Goal: Task Accomplishment & Management: Manage account settings

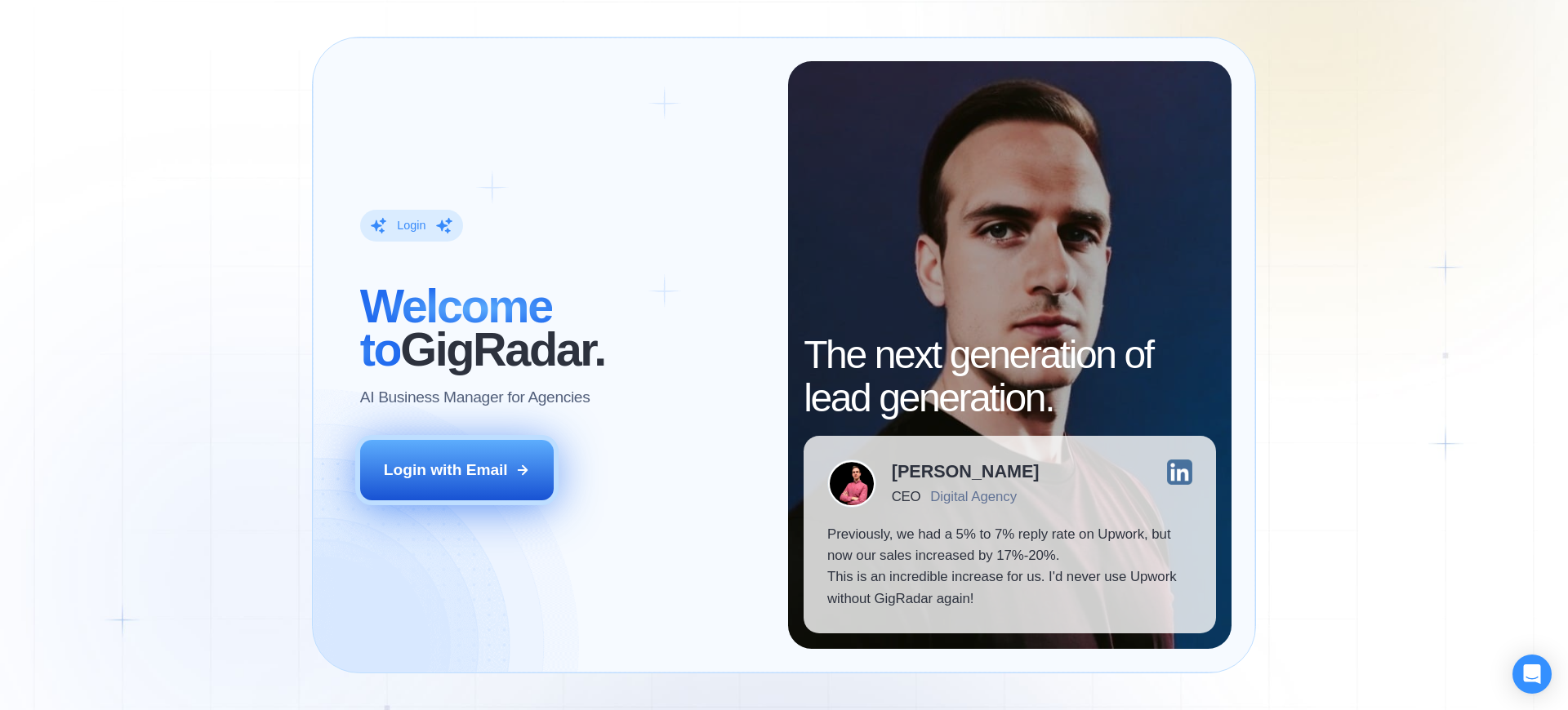
click at [445, 469] on div "Login with Email" at bounding box center [446, 471] width 124 height 21
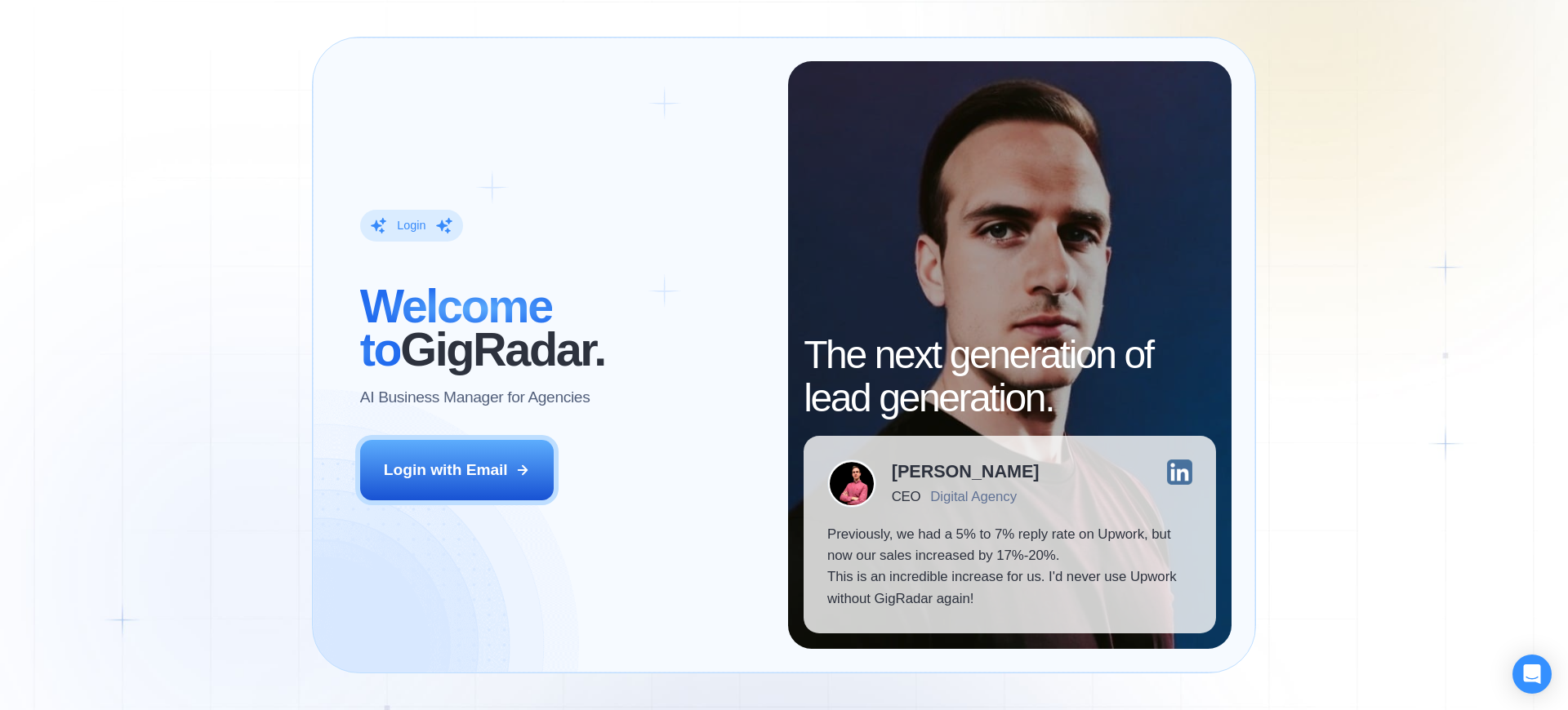
click at [411, 225] on div "Login" at bounding box center [411, 225] width 29 height 16
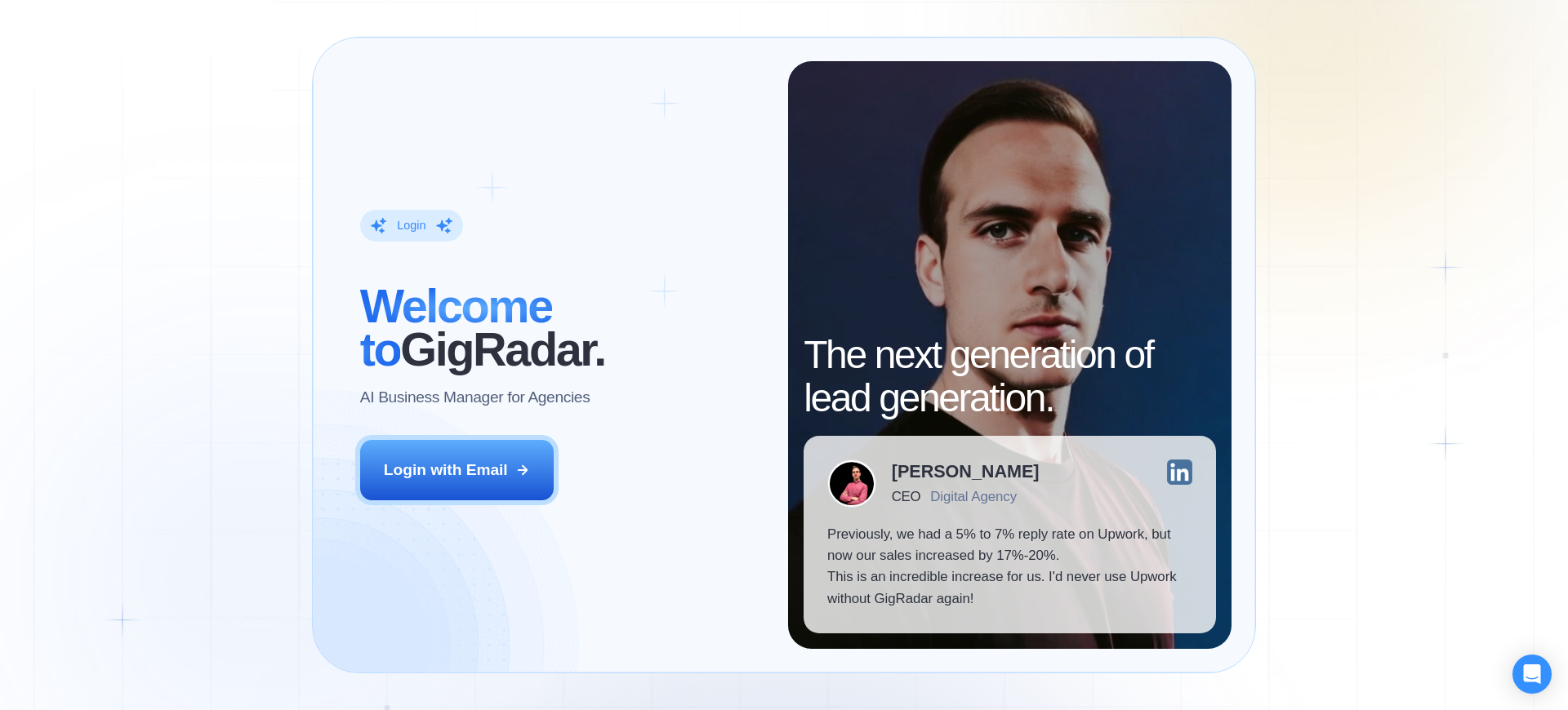
click at [411, 225] on div "Login" at bounding box center [411, 225] width 29 height 16
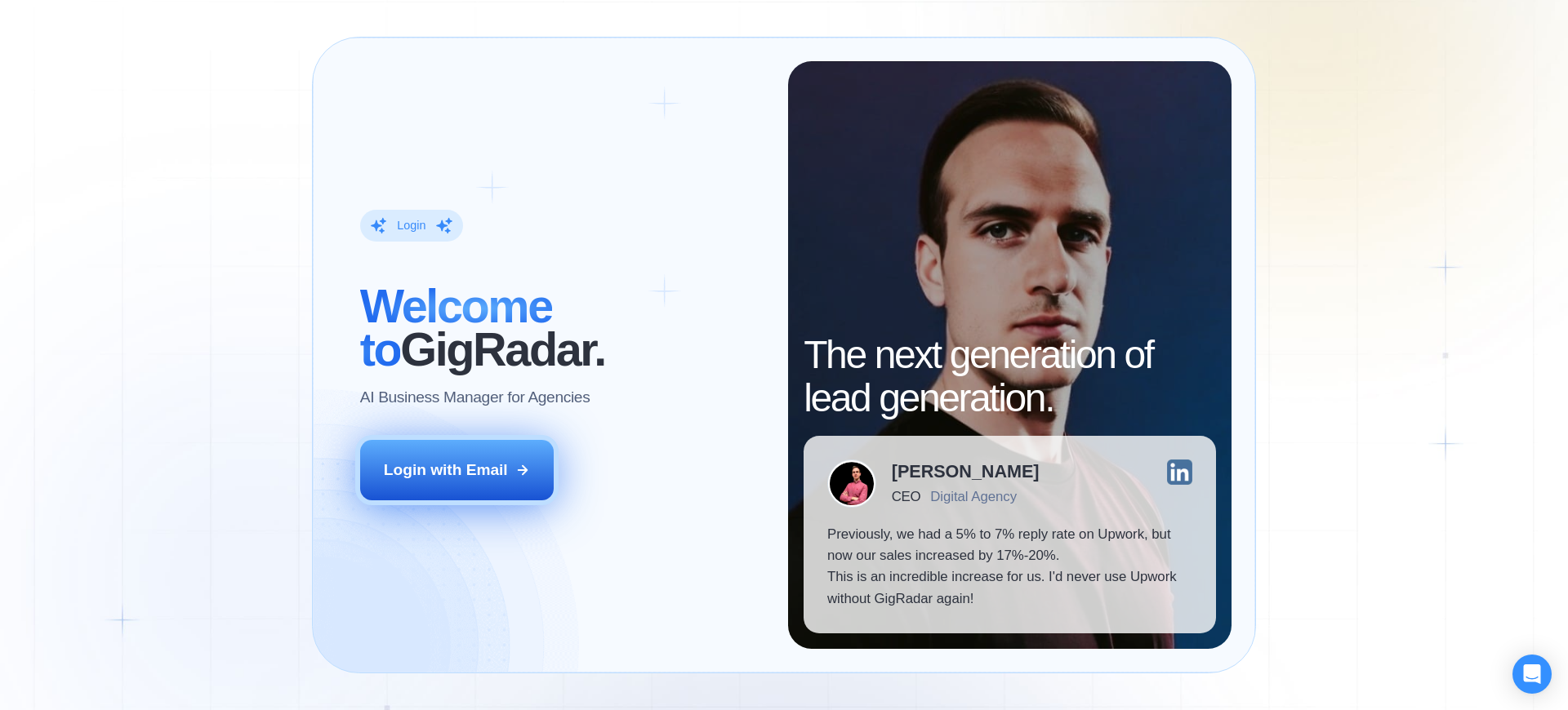
click at [445, 469] on div "Login with Email" at bounding box center [446, 471] width 124 height 21
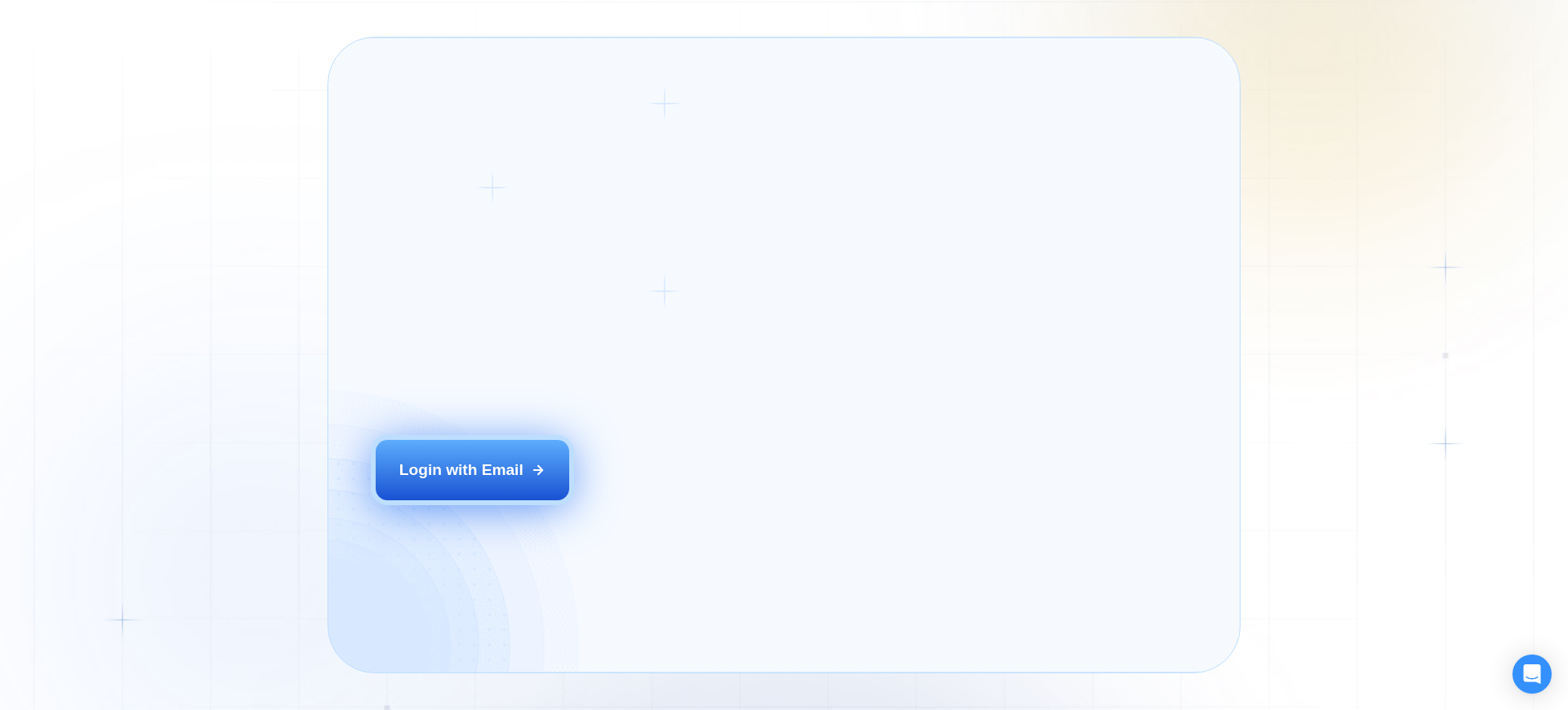
click at [445, 469] on div "Login with Email" at bounding box center [461, 471] width 124 height 21
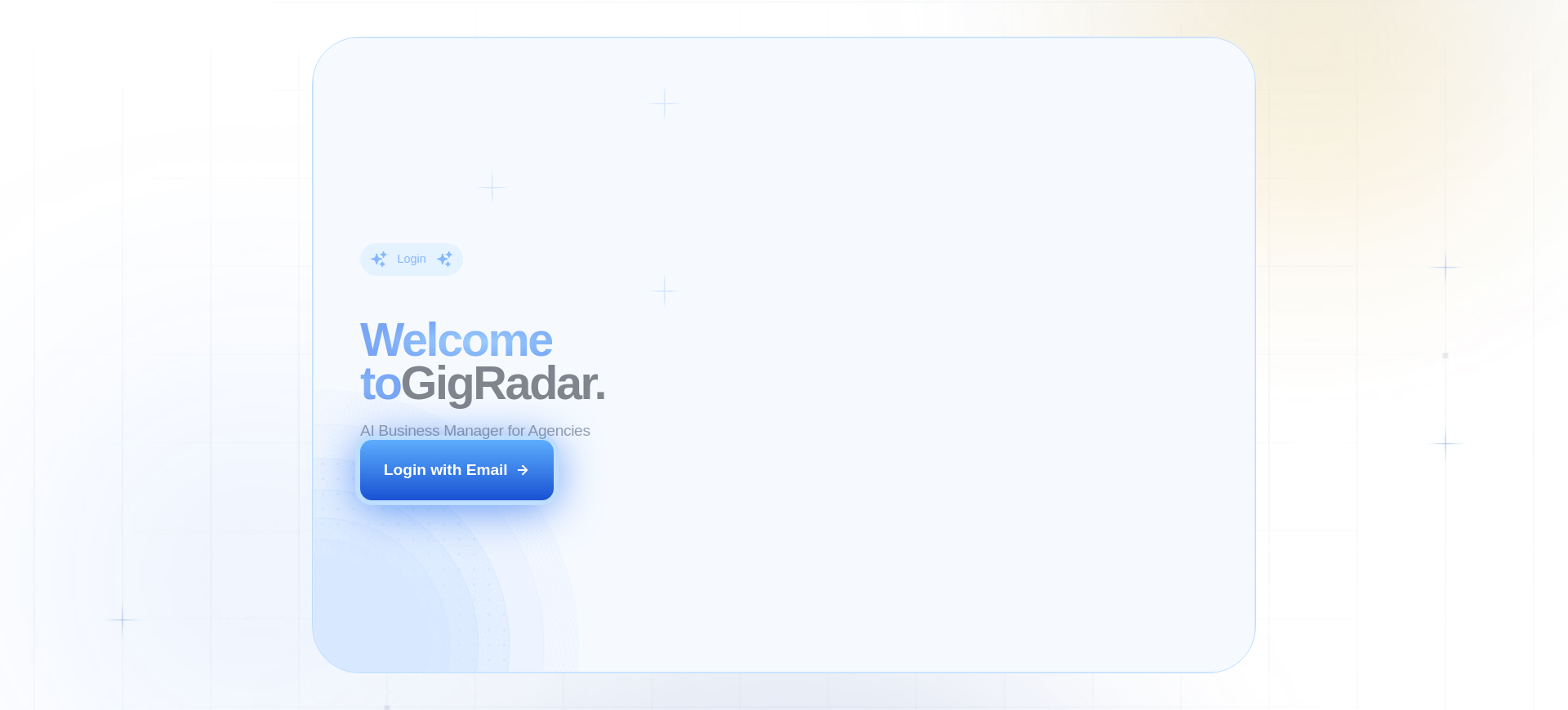
click at [445, 469] on div "Login with Email" at bounding box center [446, 471] width 124 height 21
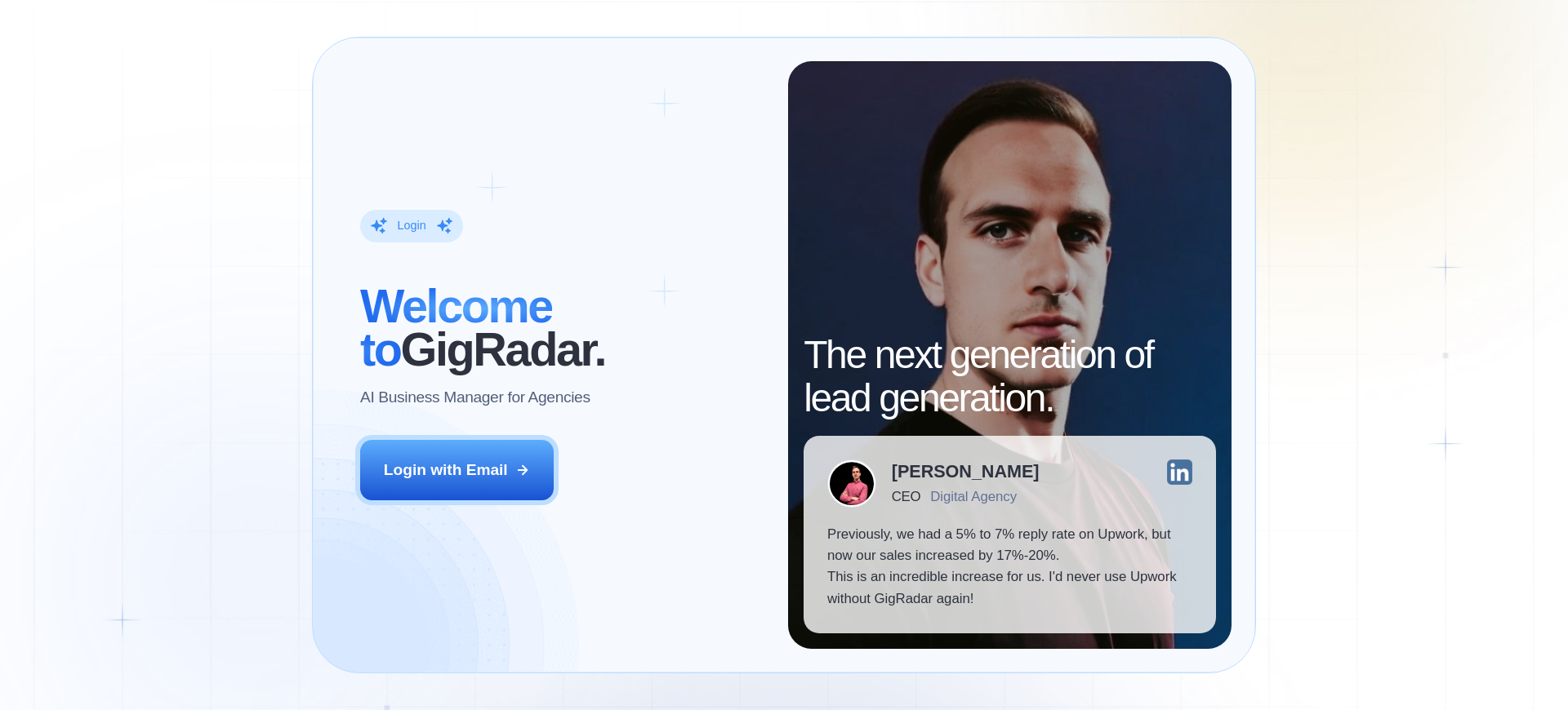
click at [411, 225] on div "Login" at bounding box center [411, 225] width 29 height 16
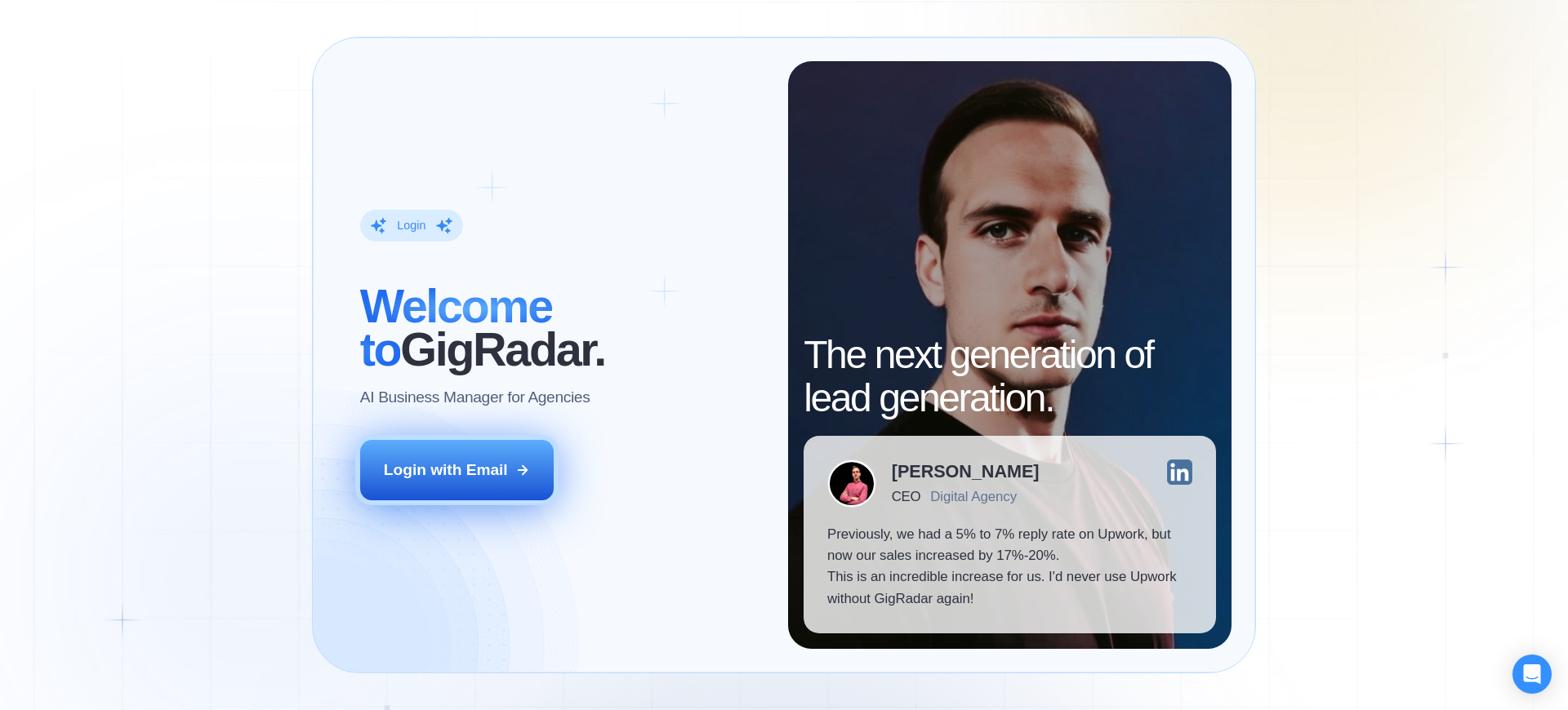
click at [445, 469] on div "Login with Email" at bounding box center [446, 471] width 124 height 21
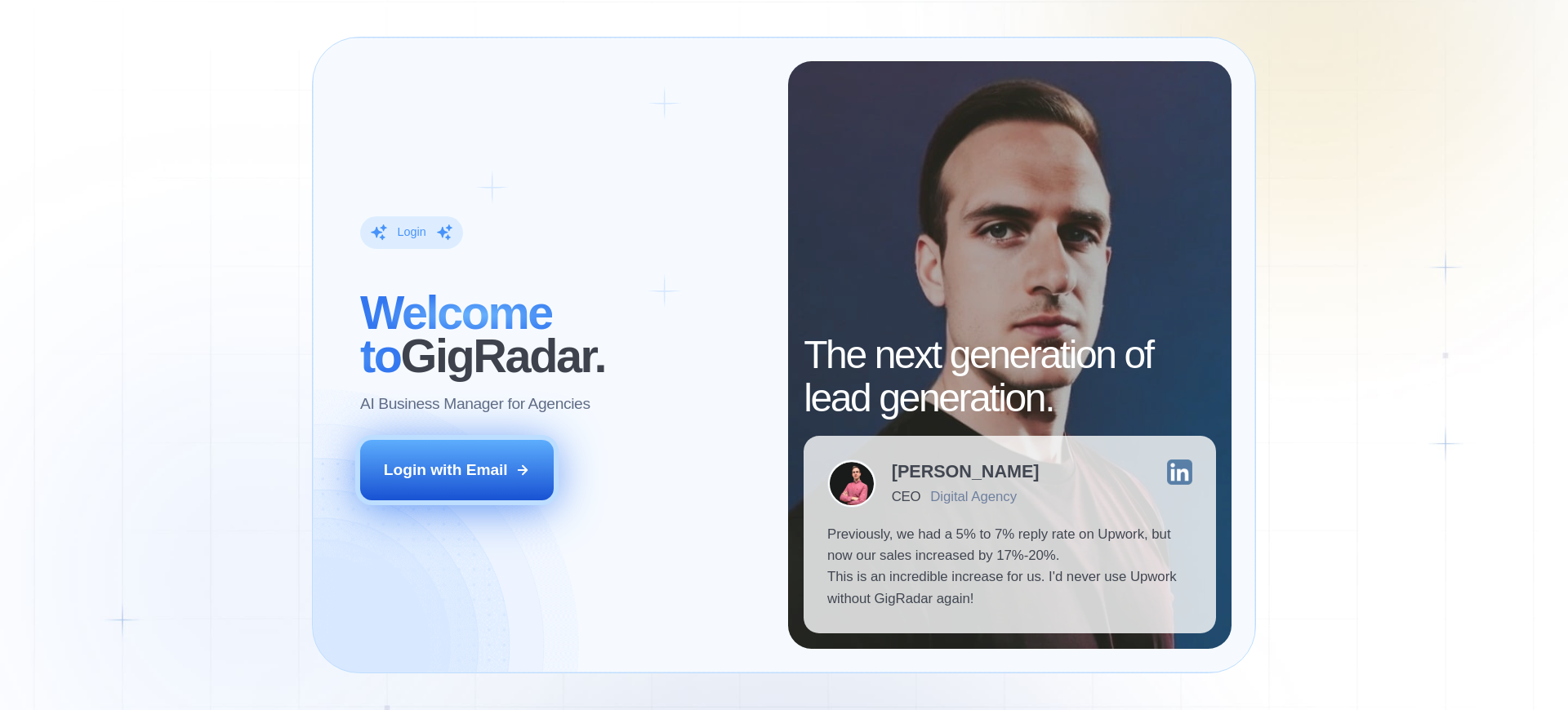
click at [445, 469] on div "Login with Email" at bounding box center [446, 471] width 124 height 21
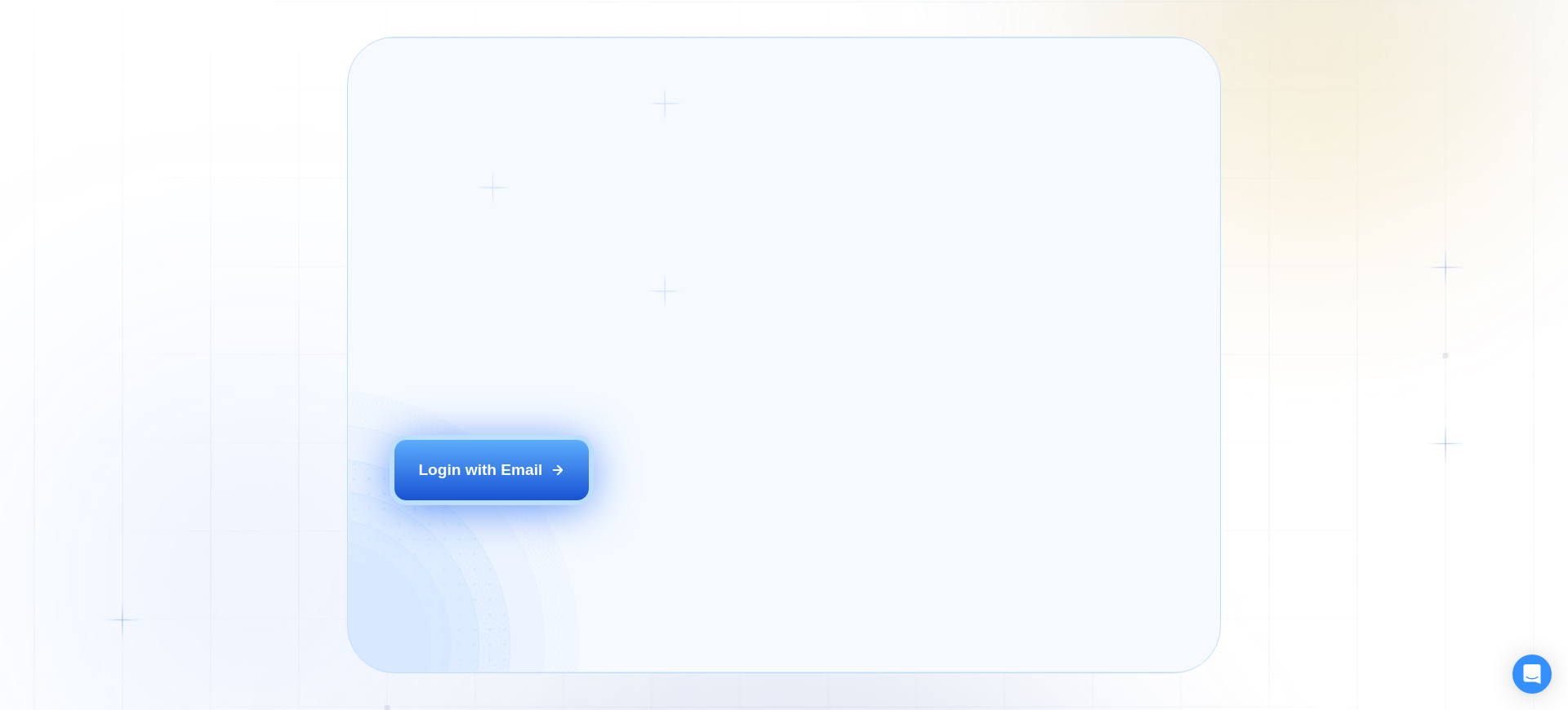
click at [445, 469] on div "Login with Email" at bounding box center [480, 471] width 124 height 21
